Goal: Navigation & Orientation: Find specific page/section

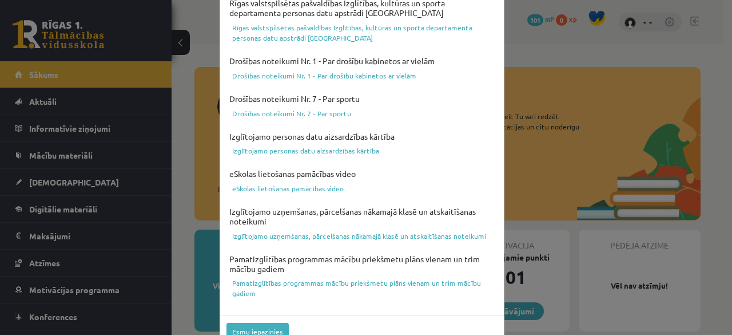
scroll to position [488, 0]
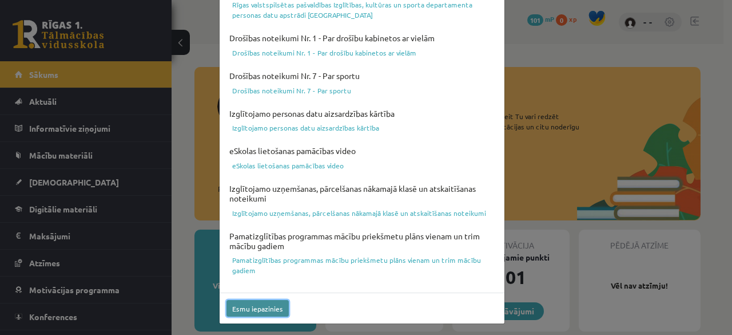
click at [272, 303] on button "Esmu iepazinies" at bounding box center [258, 308] width 62 height 17
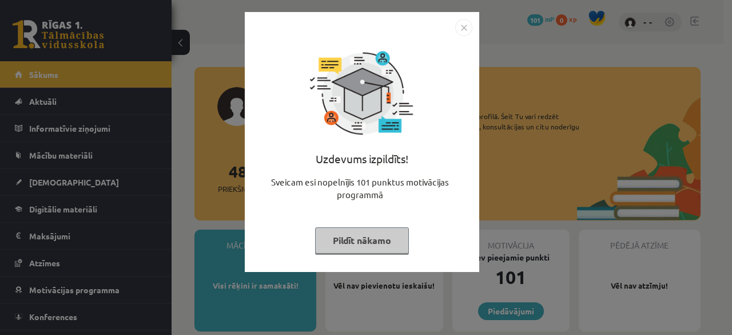
click at [384, 235] on button "Pildīt nākamo" at bounding box center [362, 240] width 94 height 26
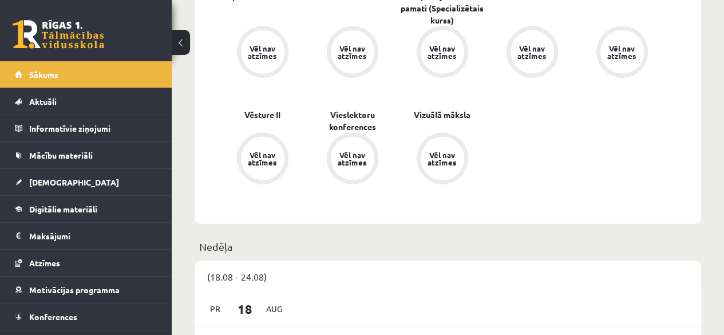
scroll to position [1294, 0]
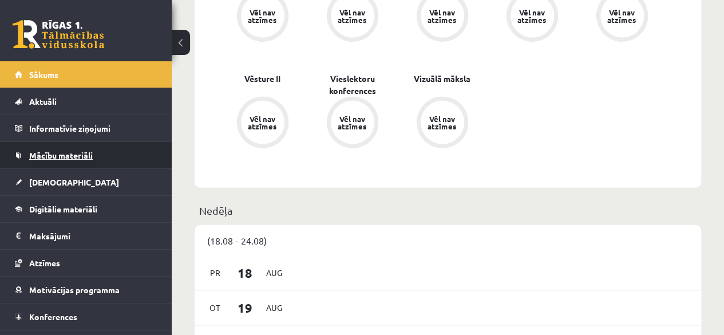
click at [122, 145] on link "Mācību materiāli" at bounding box center [86, 155] width 142 height 26
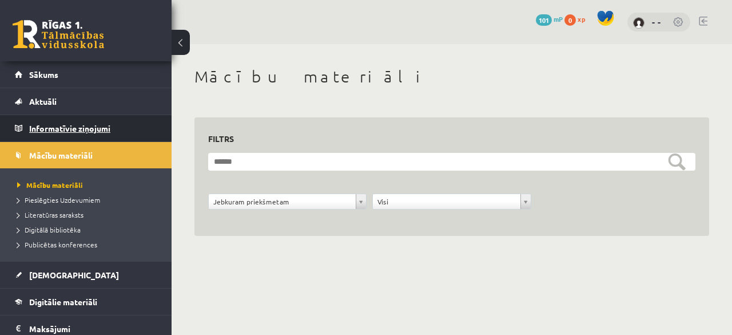
click at [121, 131] on legend "Informatīvie ziņojumi 0" at bounding box center [93, 128] width 128 height 26
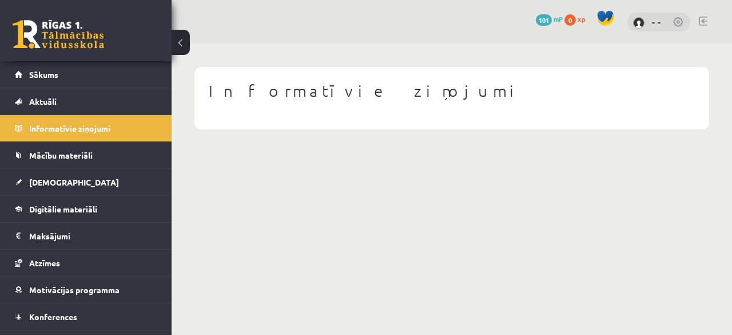
click at [186, 42] on button at bounding box center [181, 42] width 18 height 25
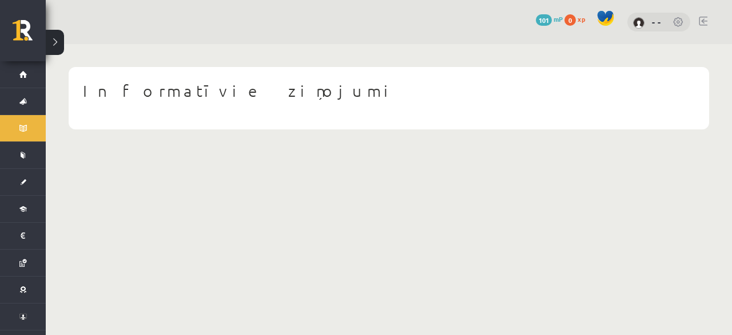
click at [54, 36] on button at bounding box center [55, 42] width 18 height 25
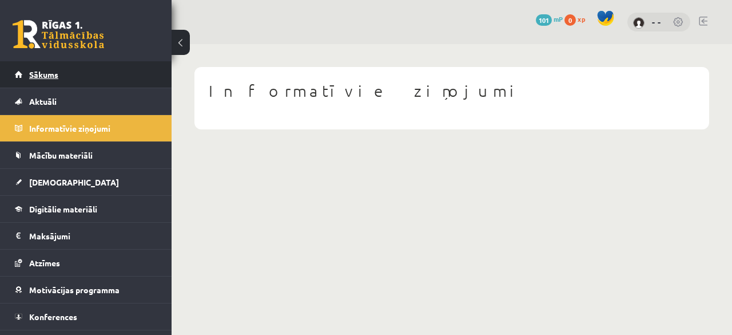
click at [121, 74] on link "Sākums" at bounding box center [86, 74] width 142 height 26
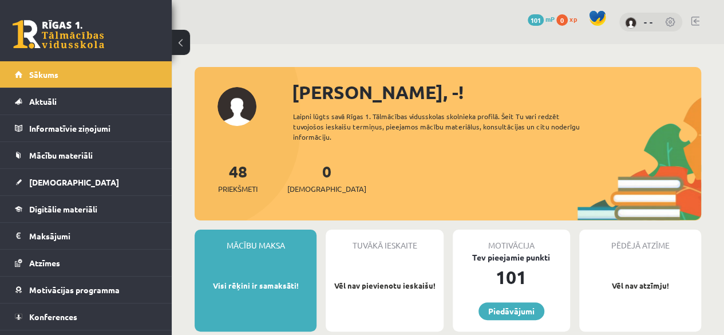
click at [672, 21] on link at bounding box center [670, 22] width 11 height 11
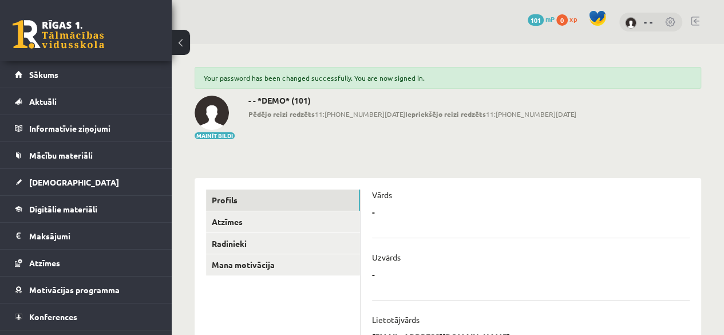
click at [668, 19] on link at bounding box center [670, 22] width 11 height 11
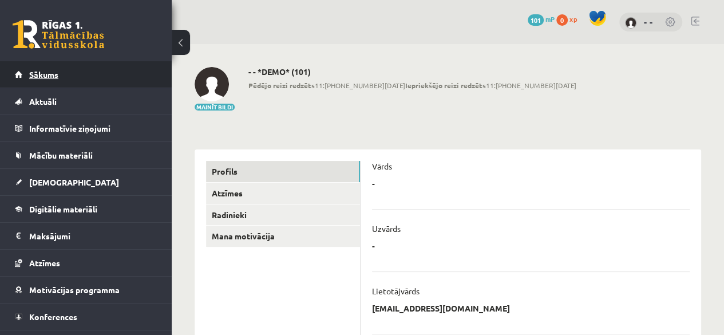
click at [114, 65] on link "Sākums" at bounding box center [86, 74] width 142 height 26
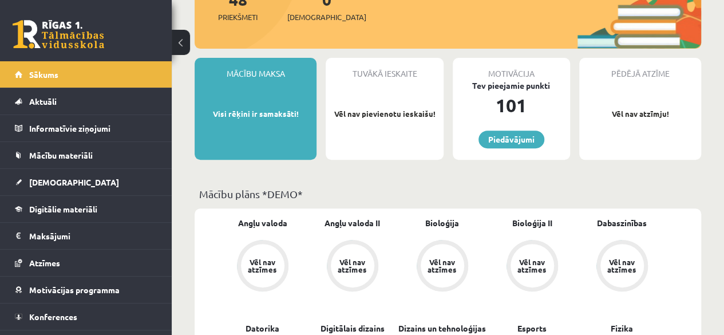
scroll to position [174, 0]
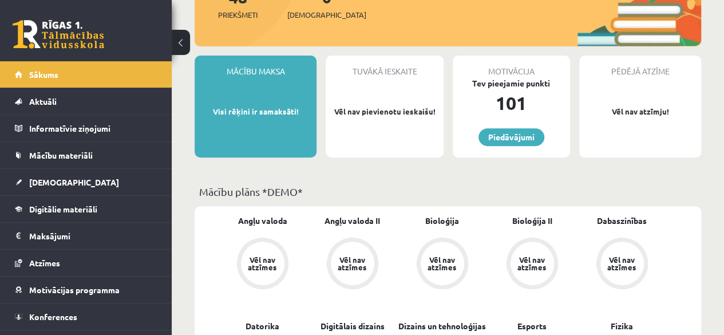
click at [263, 112] on p "Visi rēķini ir samaksāti!" at bounding box center [255, 111] width 110 height 11
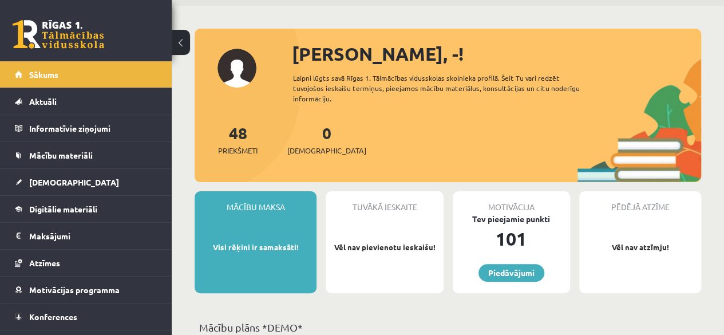
scroll to position [0, 0]
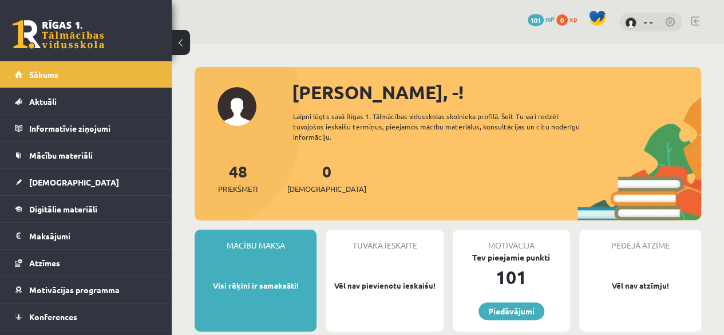
click at [669, 26] on link at bounding box center [670, 22] width 11 height 11
